Goal: Task Accomplishment & Management: Manage account settings

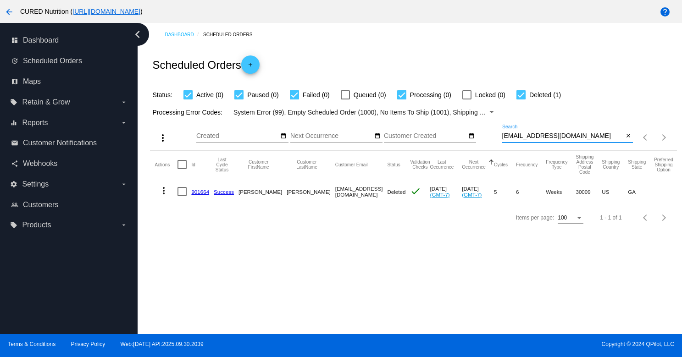
click at [569, 136] on input "[EMAIL_ADDRESS][DOMAIN_NAME]" at bounding box center [563, 136] width 122 height 7
paste input "c.mclendon14@g"
click at [535, 139] on input "[EMAIL_ADDRESS][DOMAIN_NAME]" at bounding box center [563, 136] width 122 height 7
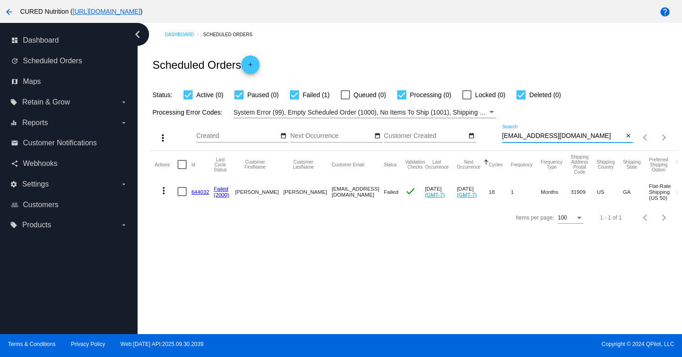
click at [535, 139] on input "[EMAIL_ADDRESS][DOMAIN_NAME]" at bounding box center [563, 136] width 122 height 7
paste input "debbydavis7"
click at [542, 139] on input "[EMAIL_ADDRESS][DOMAIN_NAME]" at bounding box center [563, 136] width 122 height 7
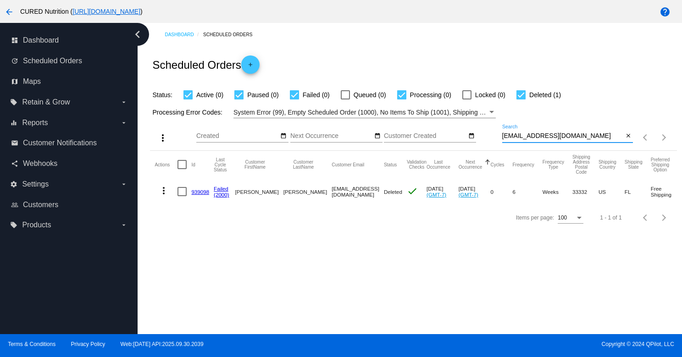
click at [542, 139] on input "[EMAIL_ADDRESS][DOMAIN_NAME]" at bounding box center [563, 136] width 122 height 7
paste input "c.mclendon1"
type input "[EMAIL_ADDRESS][DOMAIN_NAME]"
click at [195, 191] on link "644032" at bounding box center [200, 192] width 18 height 6
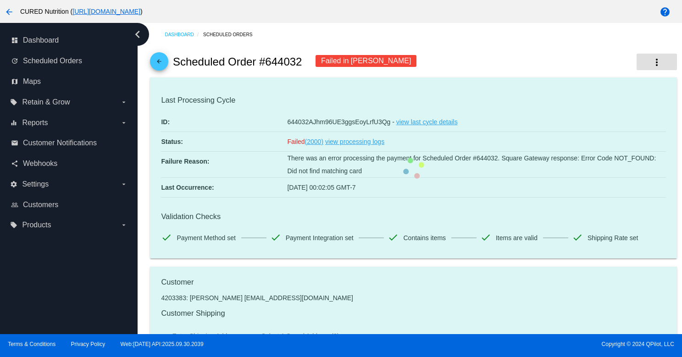
click at [661, 65] on mat-icon "more_vert" at bounding box center [657, 62] width 11 height 11
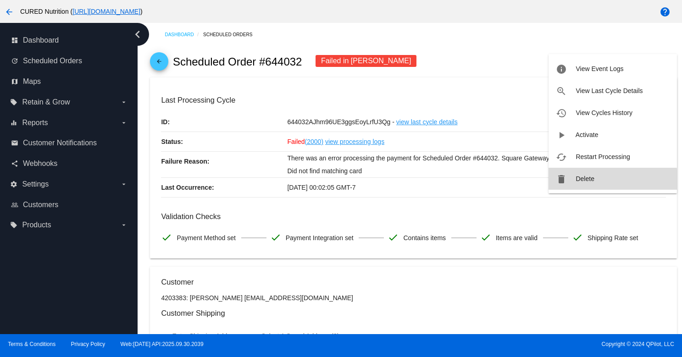
click at [579, 183] on button "delete Delete" at bounding box center [613, 179] width 128 height 22
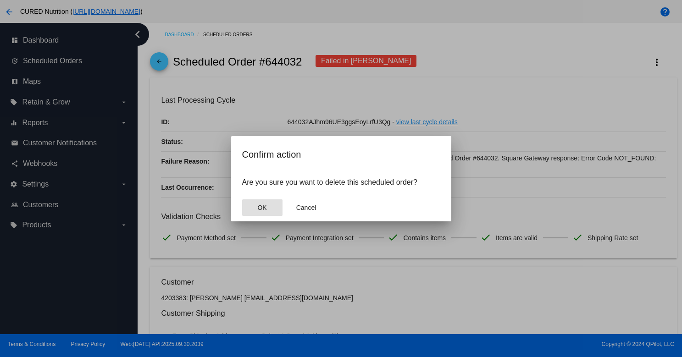
click at [279, 205] on button "OK" at bounding box center [262, 208] width 40 height 17
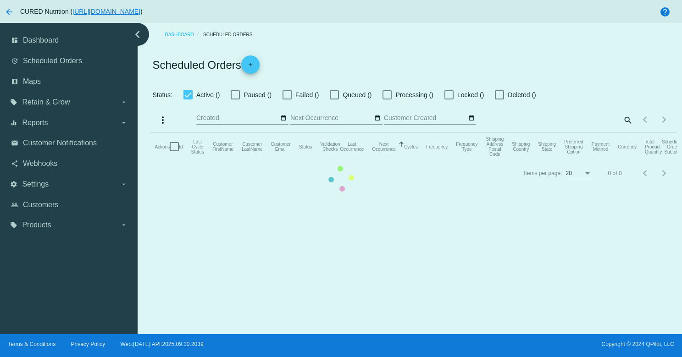
checkbox input "true"
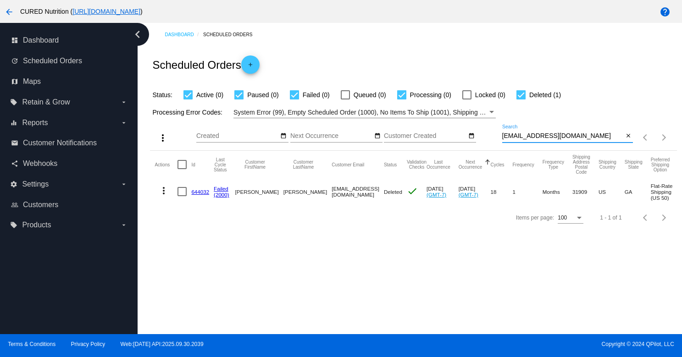
click at [560, 137] on input "[EMAIL_ADDRESS][DOMAIN_NAME]" at bounding box center [563, 136] width 122 height 7
paste input "lenoreocala@ao"
type input "[EMAIL_ADDRESS][DOMAIN_NAME]"
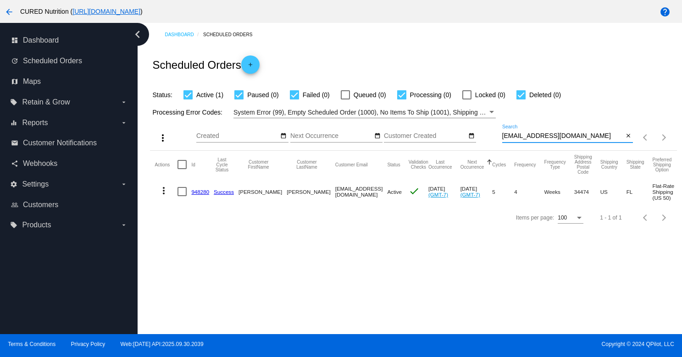
click at [200, 192] on link "948280" at bounding box center [200, 192] width 18 height 6
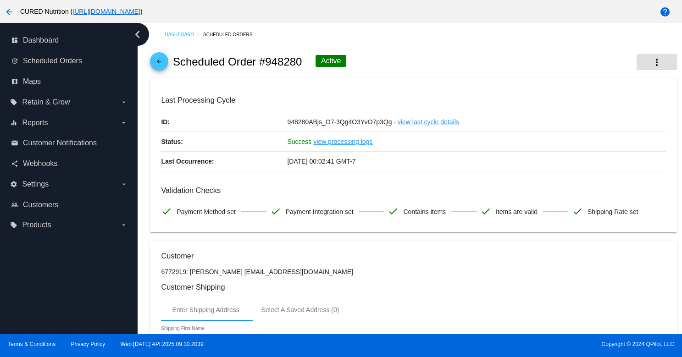
click at [641, 60] on button "more_vert" at bounding box center [657, 62] width 40 height 17
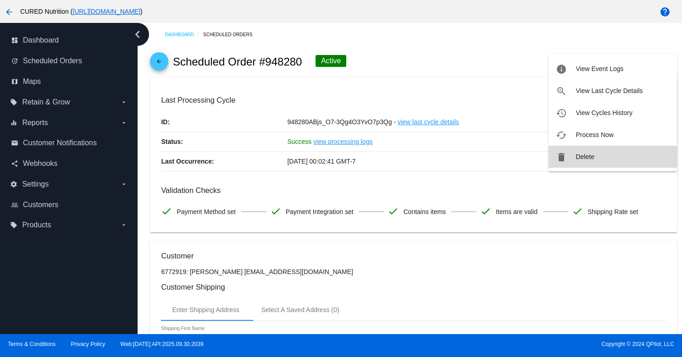
click at [582, 162] on button "delete Delete" at bounding box center [613, 157] width 128 height 22
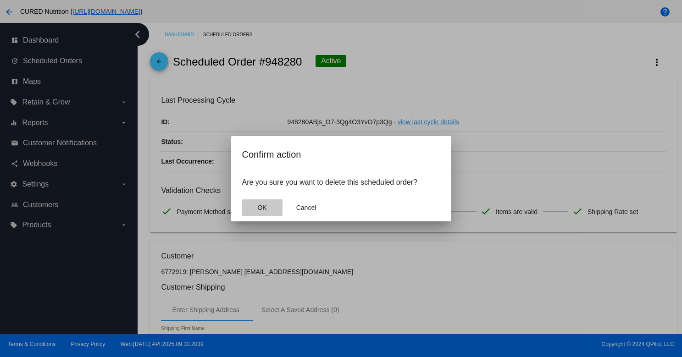
click at [267, 209] on span "OK" at bounding box center [261, 207] width 9 height 7
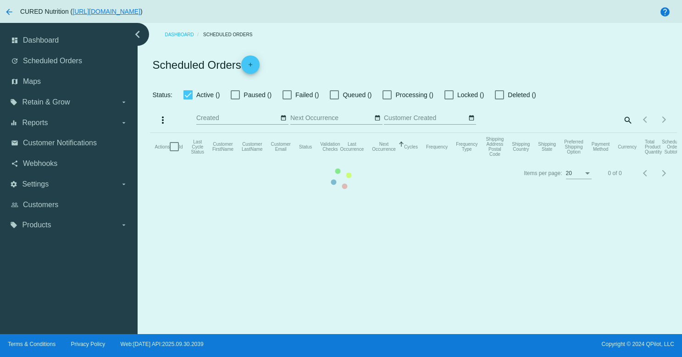
checkbox input "true"
